Goal: Transaction & Acquisition: Purchase product/service

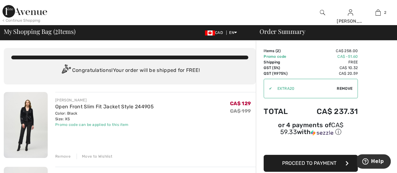
click at [64, 157] on div "Remove" at bounding box center [62, 156] width 15 height 6
click at [20, 116] on img at bounding box center [26, 125] width 44 height 66
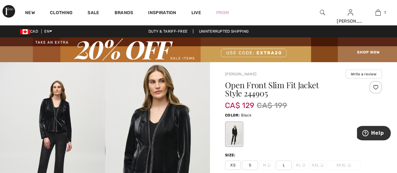
scroll to position [69, 0]
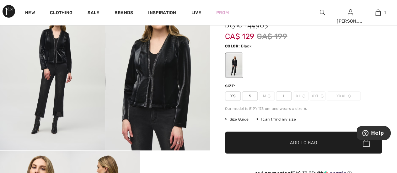
click at [243, 119] on span "Size Guide" at bounding box center [237, 119] width 24 height 6
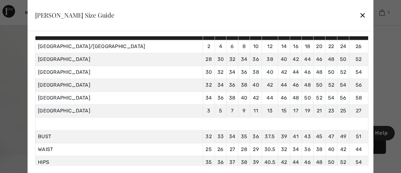
scroll to position [77, 0]
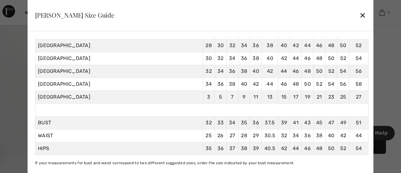
click at [360, 12] on div "✕" at bounding box center [363, 15] width 7 height 13
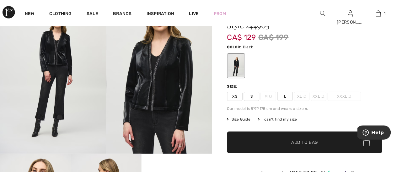
scroll to position [69, 0]
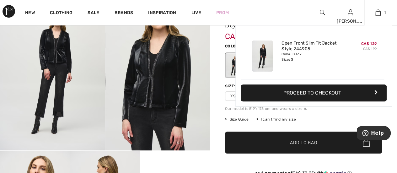
click at [330, 92] on button "Proceed to Checkout" at bounding box center [313, 92] width 146 height 17
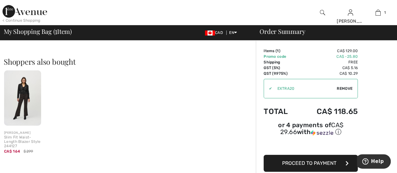
scroll to position [113, 0]
